Goal: Check status: Check status

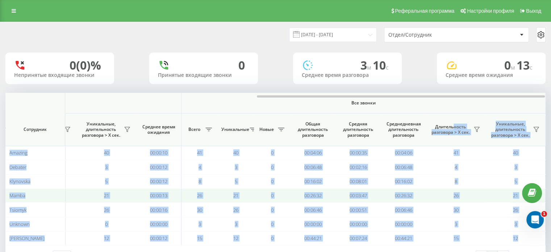
click at [259, 189] on td "0" at bounding box center [272, 195] width 36 height 14
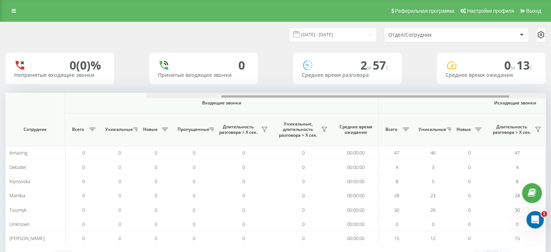
click at [150, 104] on div "Входящие звонки Исходящие звонки Все звонки Сотрудник Всего Уникальные Новые Пр…" at bounding box center [275, 169] width 540 height 153
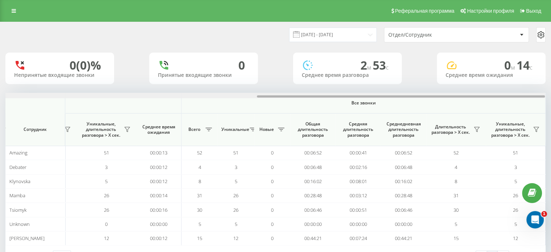
drag, startPoint x: 0, startPoint y: 0, endPoint x: 498, endPoint y: 103, distance: 508.9
click at [498, 103] on div "Входящие звонки Исходящие звонки Все звонки Сотрудник Всего Уникальные Новые Пр…" at bounding box center [275, 169] width 540 height 153
